Goal: Find specific page/section: Find specific page/section

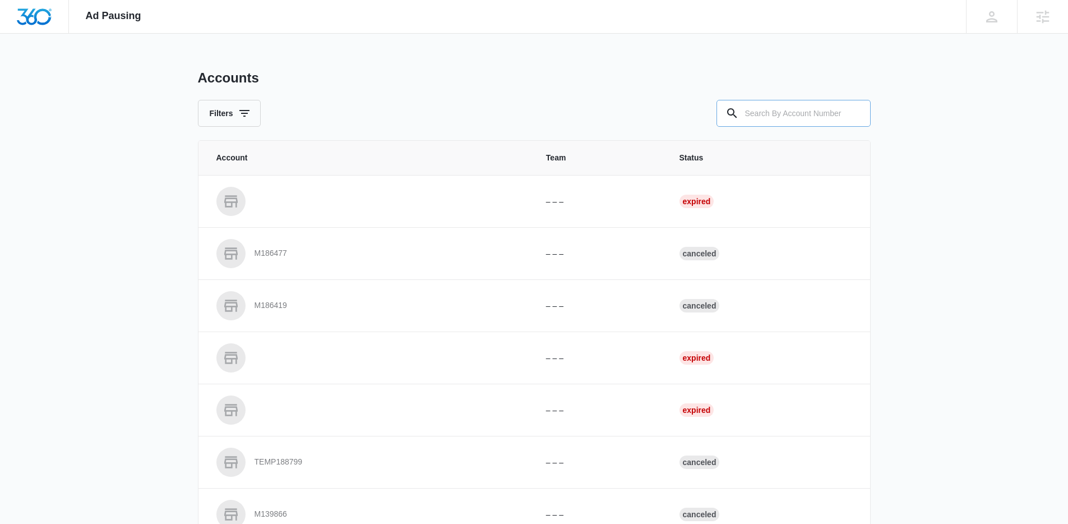
click at [808, 95] on div "Accounts Filters" at bounding box center [534, 98] width 673 height 57
click at [804, 109] on input "text" at bounding box center [793, 113] width 154 height 27
paste input "M178672"
type input "M178672"
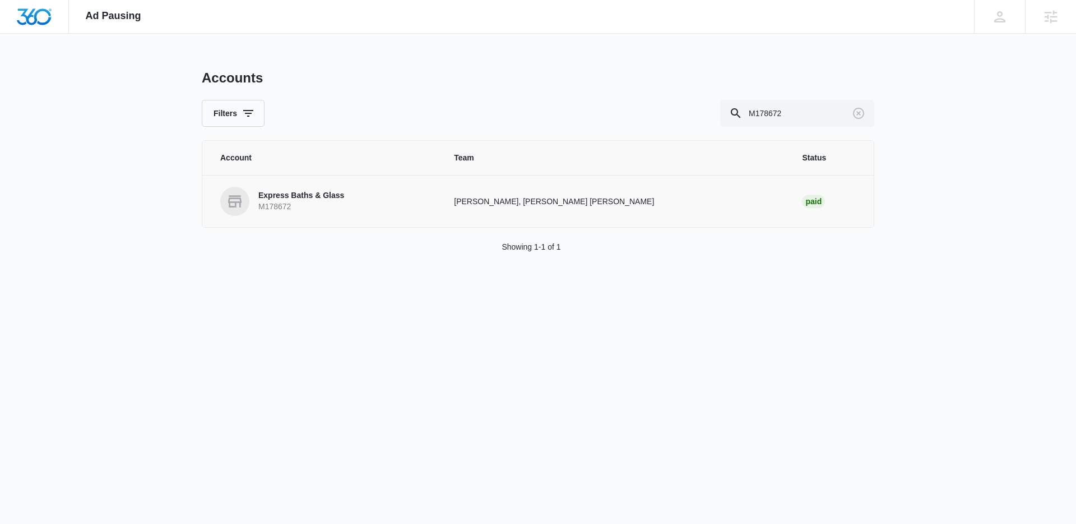
click at [305, 203] on p "M178672" at bounding box center [301, 206] width 86 height 11
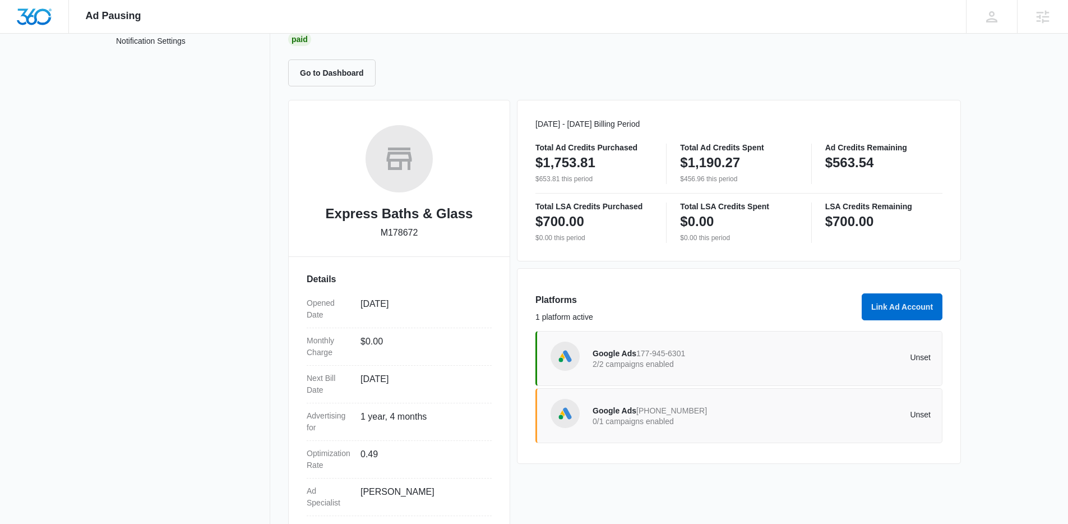
scroll to position [91, 0]
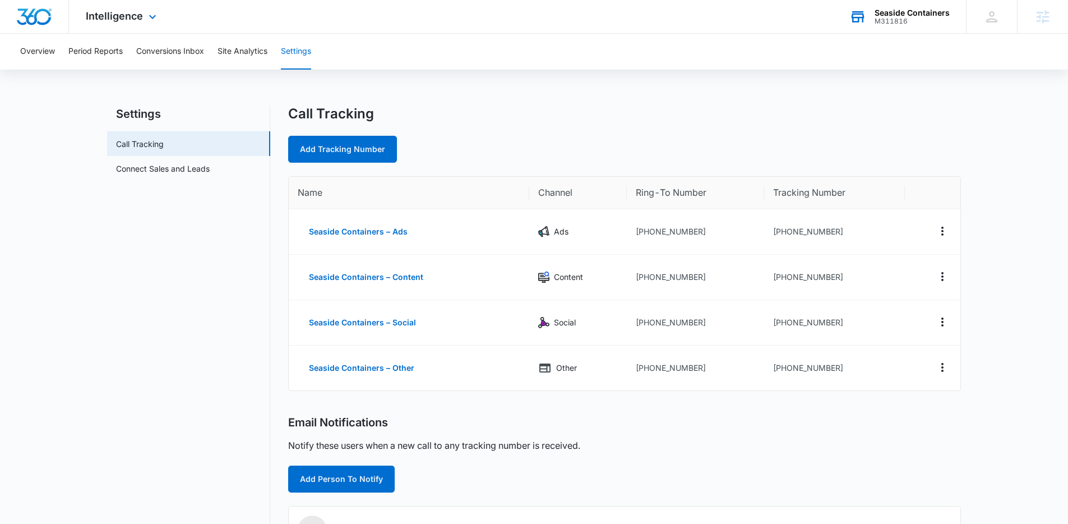
click at [877, 18] on div "M311816" at bounding box center [911, 21] width 75 height 8
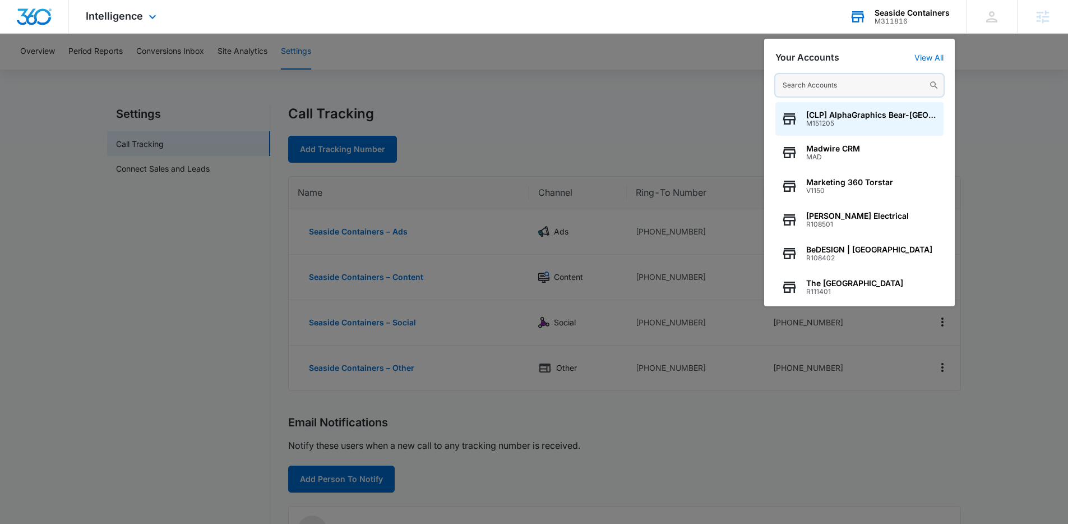
click at [850, 84] on input "text" at bounding box center [859, 85] width 168 height 22
paste input "M178672"
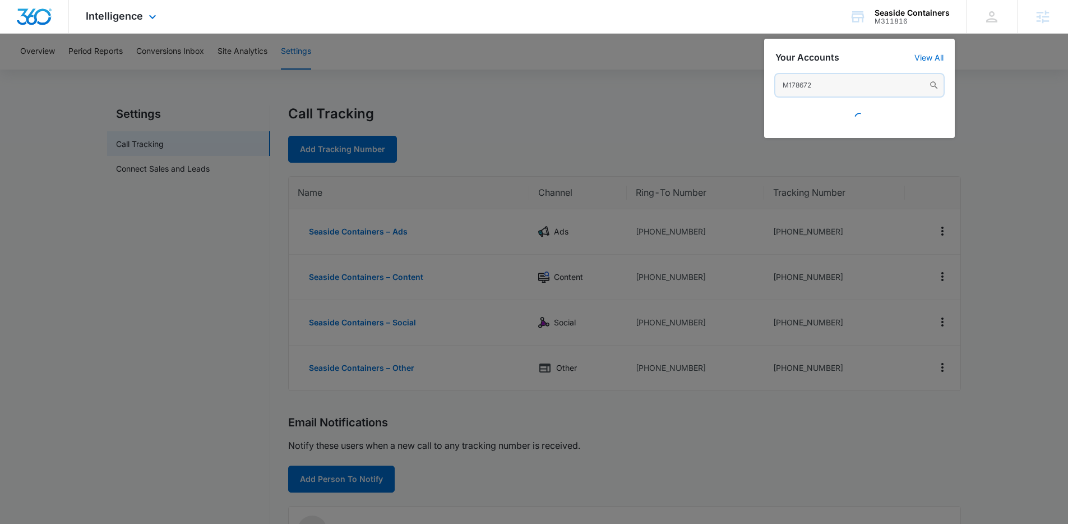
type input "M178672"
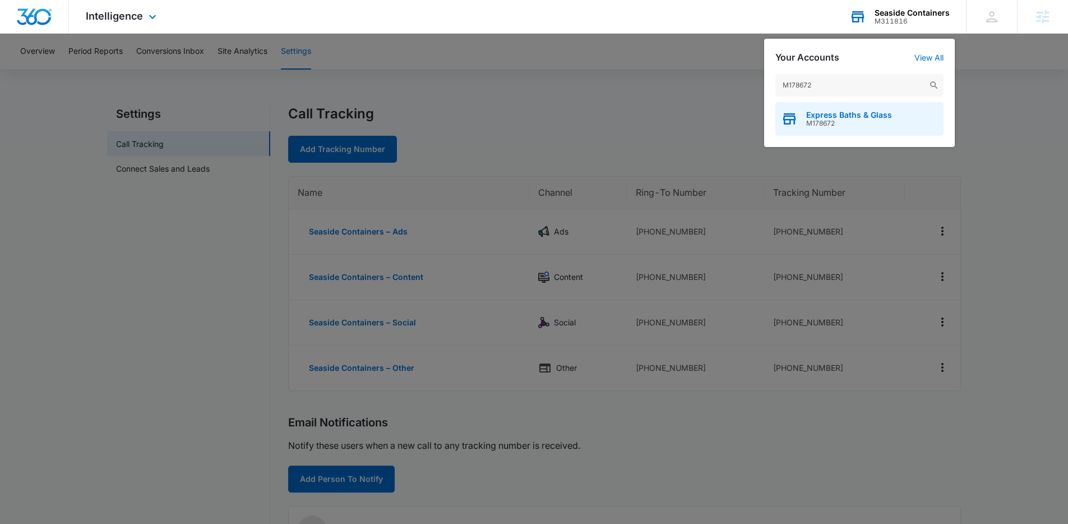
click at [827, 122] on span "M178672" at bounding box center [849, 123] width 86 height 8
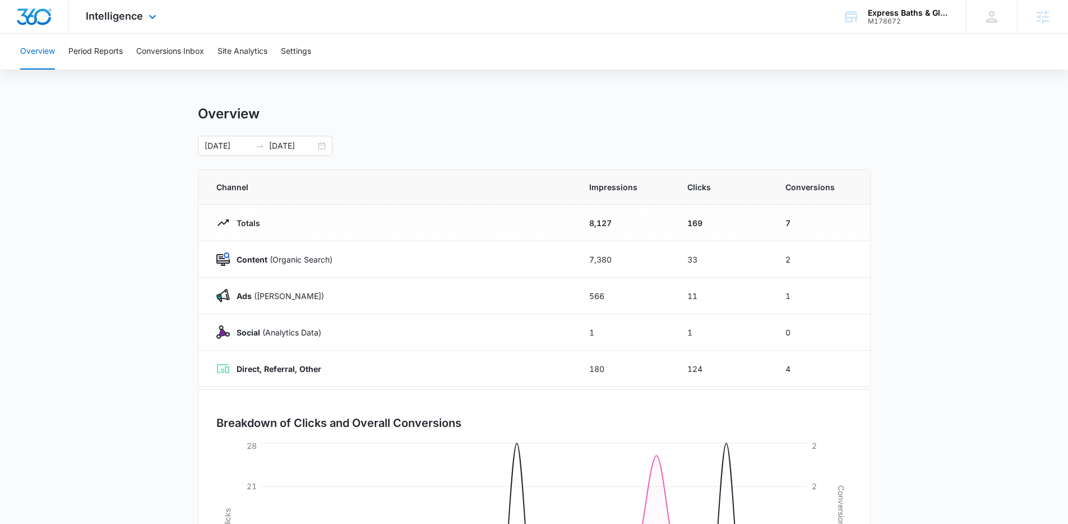
click at [131, 24] on div "Intelligence Apps Reputation CRM Email Social Content Ads Intelligence Files Br…" at bounding box center [122, 16] width 107 height 33
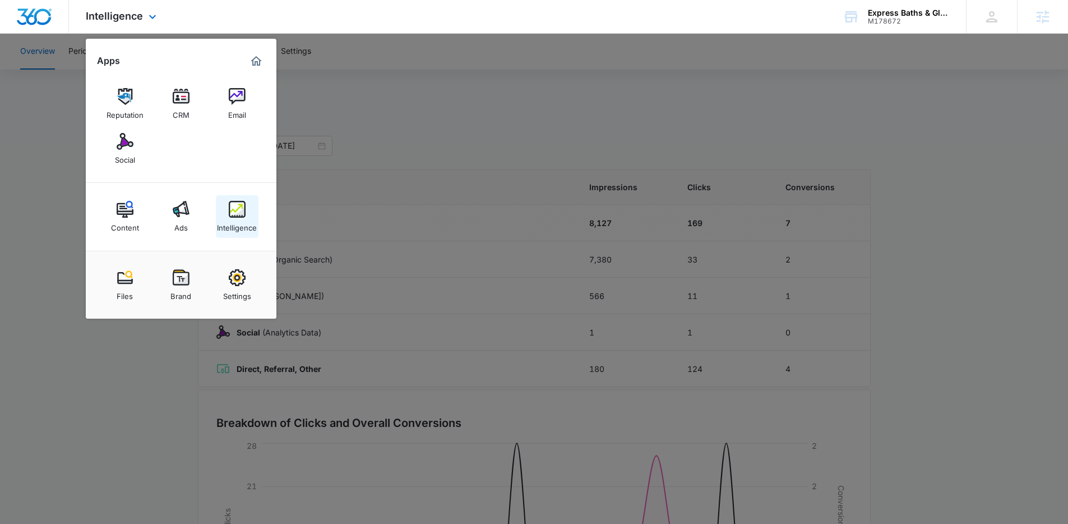
click at [226, 212] on link "Intelligence" at bounding box center [237, 216] width 43 height 43
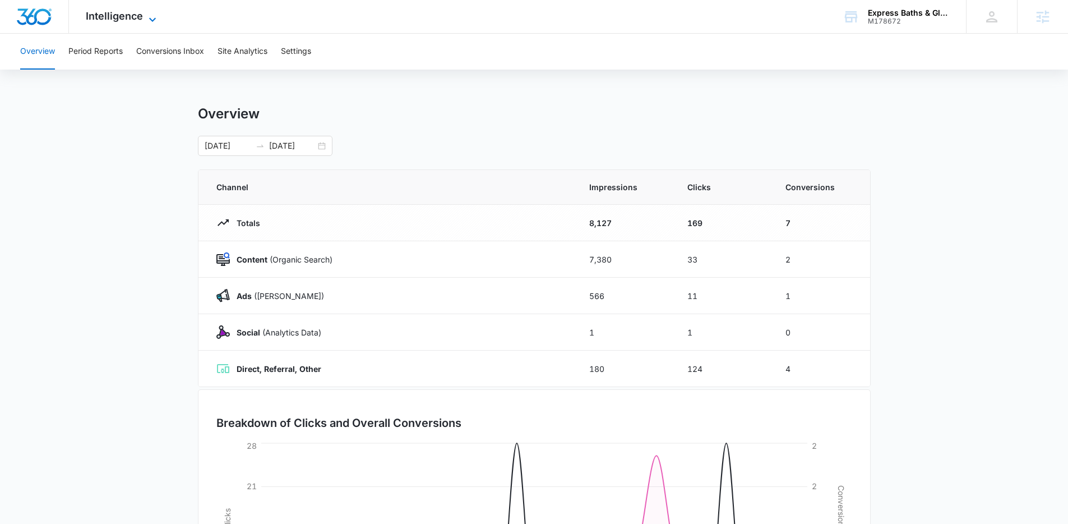
click at [128, 18] on span "Intelligence" at bounding box center [114, 16] width 57 height 12
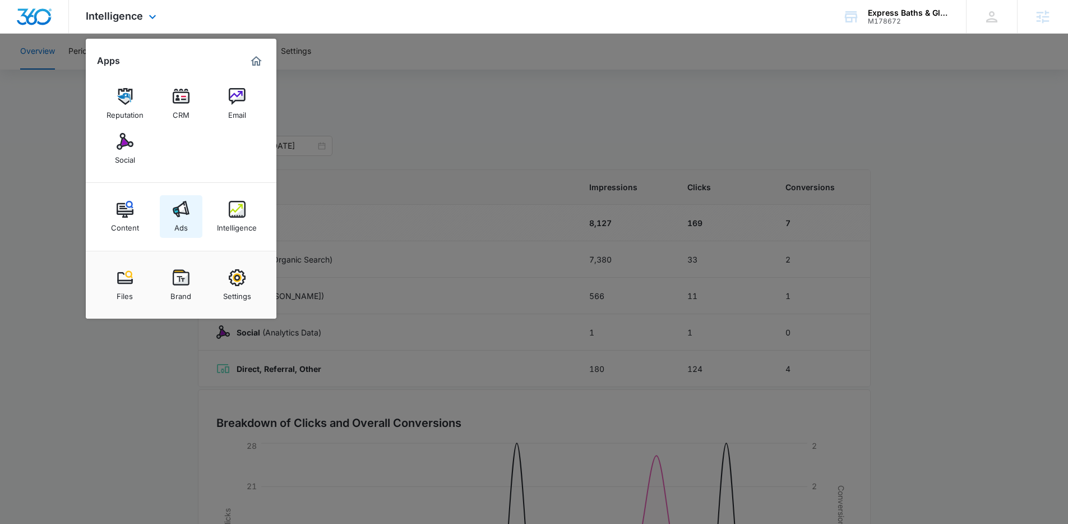
click at [179, 221] on div "Ads" at bounding box center [180, 224] width 13 height 15
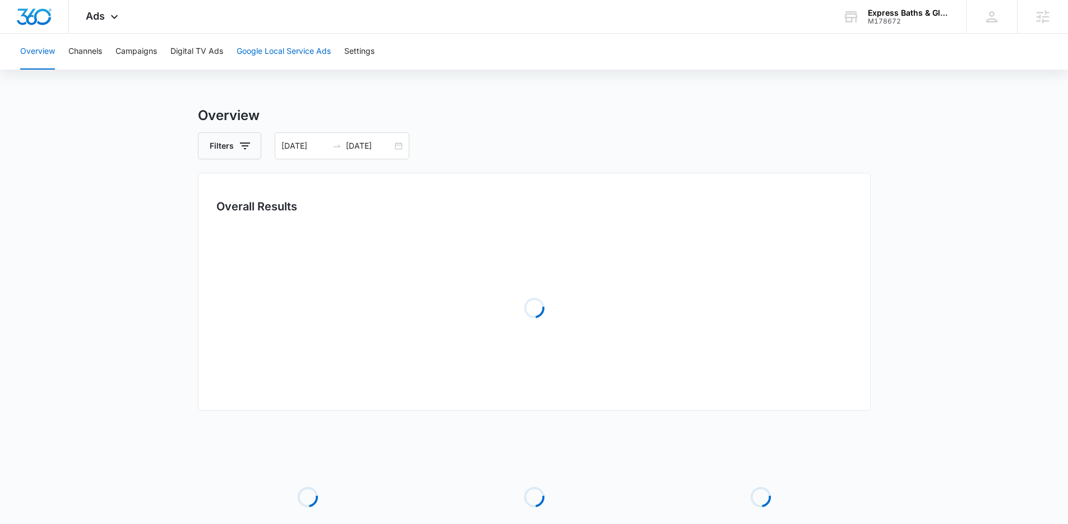
click at [257, 47] on button "Google Local Service Ads" at bounding box center [284, 52] width 94 height 36
